Goal: Information Seeking & Learning: Understand process/instructions

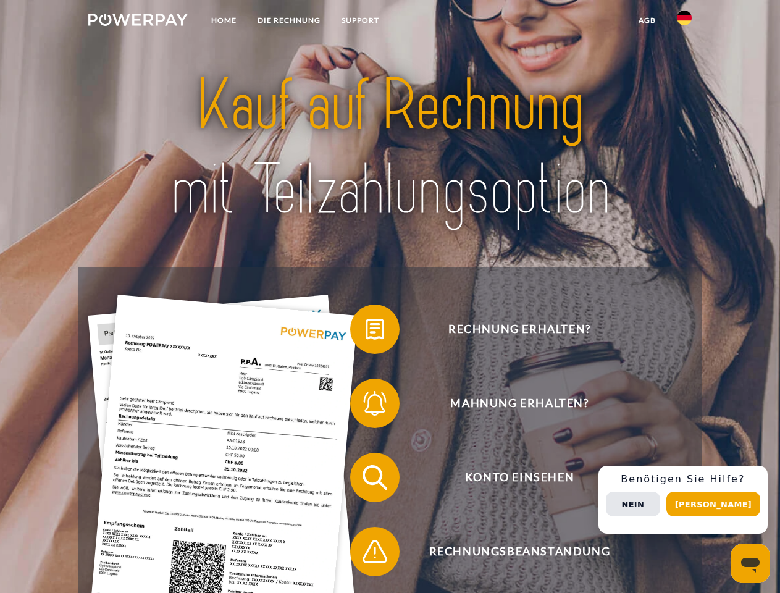
click at [138, 22] on img at bounding box center [137, 20] width 99 height 12
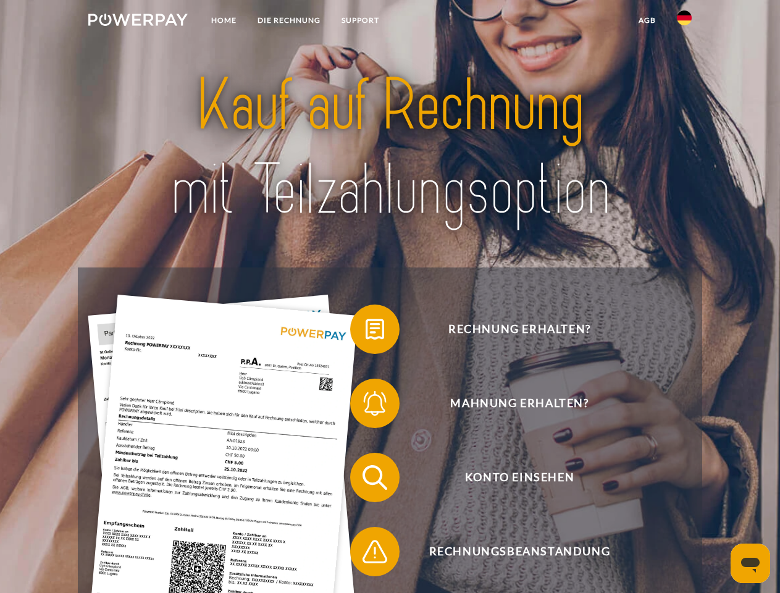
click at [684, 22] on img at bounding box center [684, 17] width 15 height 15
click at [646, 20] on link "agb" at bounding box center [647, 20] width 38 height 22
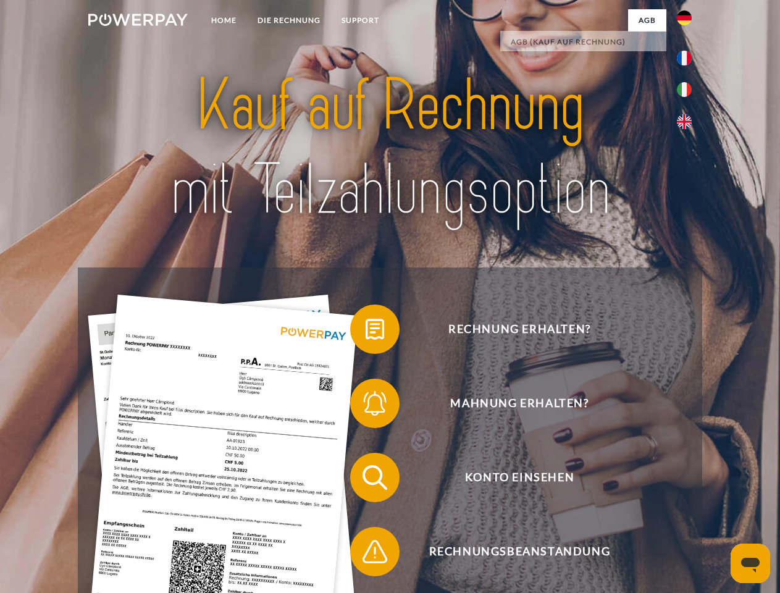
click at [365, 331] on span at bounding box center [356, 329] width 62 height 62
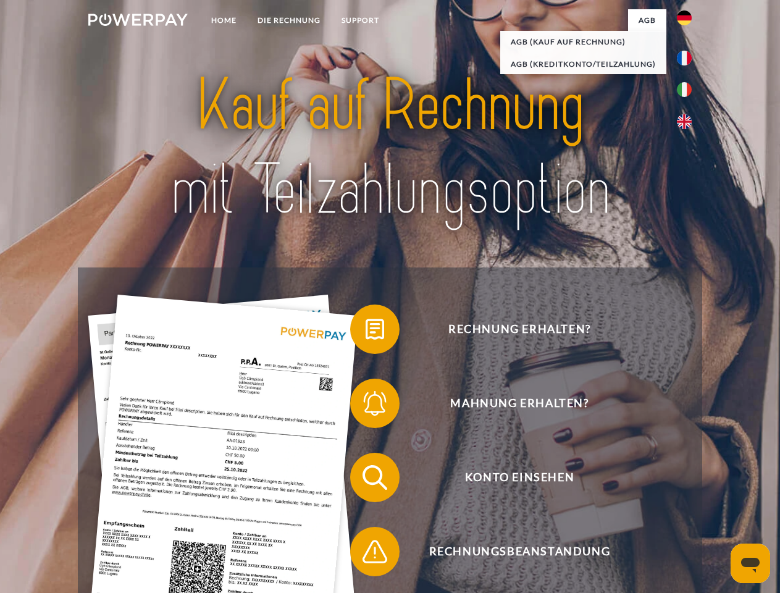
click at [365, 406] on div "Rechnung erhalten? Mahnung erhalten? Konto einsehen" at bounding box center [389, 514] width 623 height 494
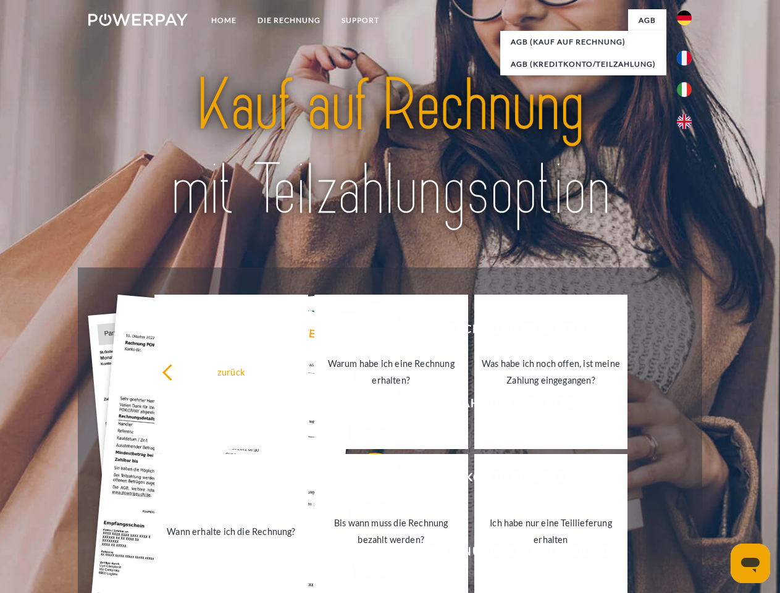
click at [365, 480] on link "Bis wann muss die Rechnung bezahlt werden?" at bounding box center [391, 531] width 154 height 154
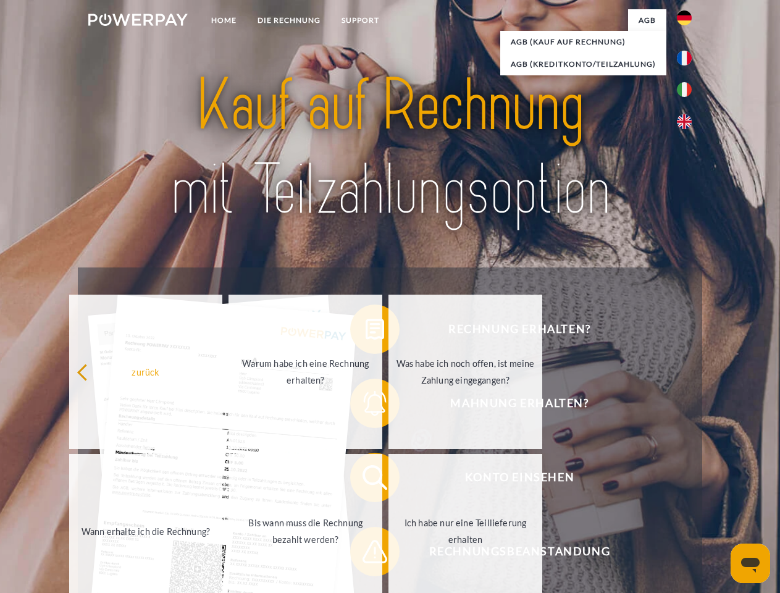
click at [365, 554] on span at bounding box center [356, 551] width 62 height 62
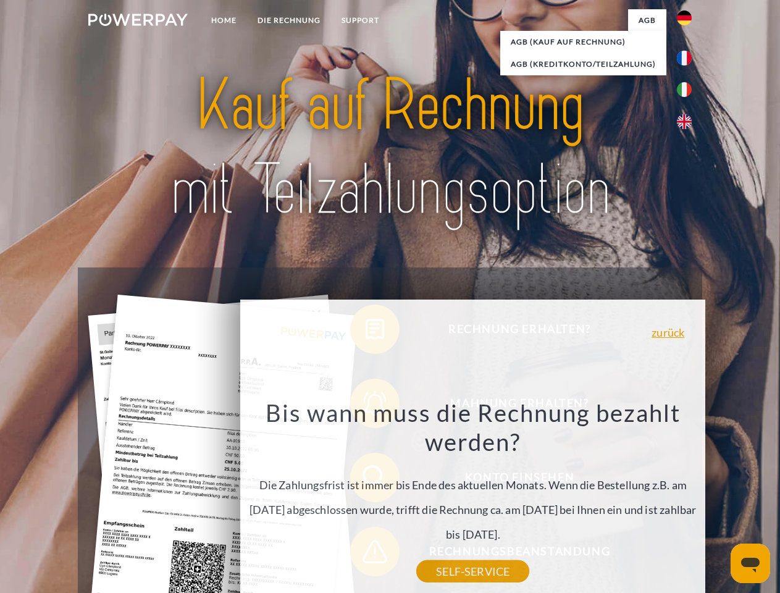
click at [687, 499] on div "Rechnung erhalten? Mahnung erhalten? Konto einsehen" at bounding box center [389, 514] width 623 height 494
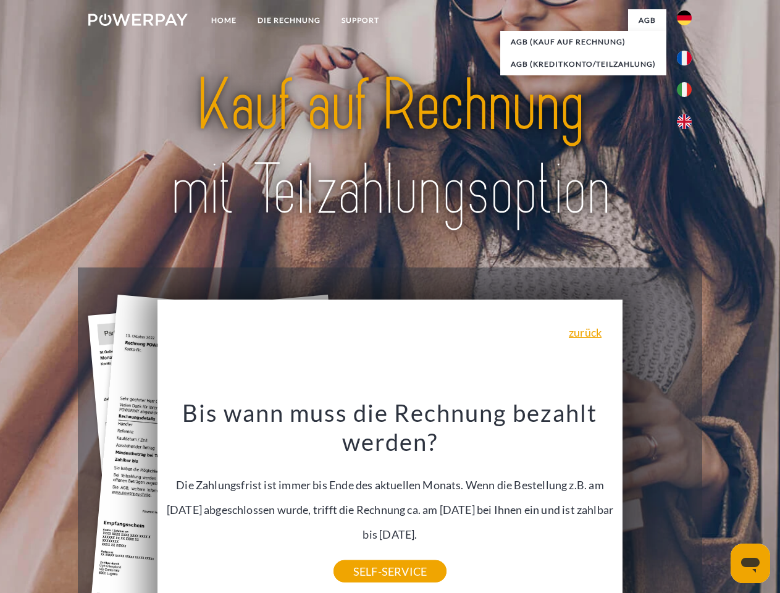
click at [657, 502] on span "Konto einsehen" at bounding box center [519, 476] width 302 height 49
click at [717, 504] on header "Home DIE RECHNUNG SUPPORT" at bounding box center [390, 426] width 780 height 852
